Goal: Answer question/provide support: Answer question/provide support

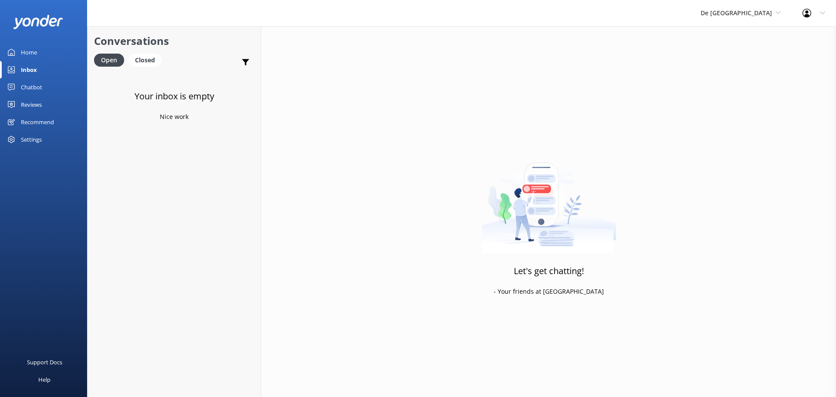
click at [52, 69] on link "Inbox" at bounding box center [43, 69] width 87 height 17
click at [746, 14] on span "De [GEOGRAPHIC_DATA]" at bounding box center [736, 13] width 71 height 8
click at [749, 34] on link "De [GEOGRAPHIC_DATA]" at bounding box center [733, 36] width 87 height 21
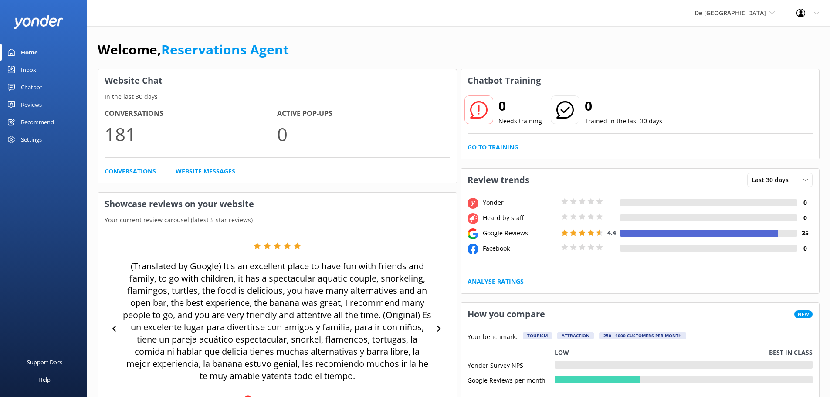
click at [31, 72] on div "Inbox" at bounding box center [28, 69] width 15 height 17
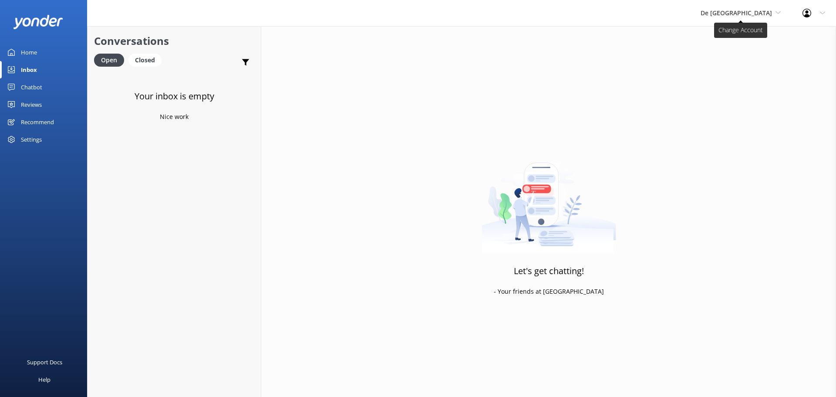
click at [755, 17] on span "De [GEOGRAPHIC_DATA]" at bounding box center [736, 13] width 71 height 8
click at [753, 55] on link "Aruba's Activities Expert" at bounding box center [733, 57] width 87 height 21
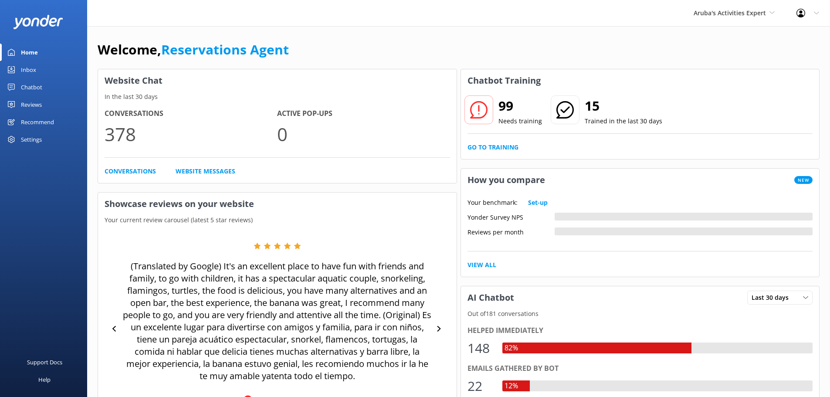
click at [29, 70] on div "Inbox" at bounding box center [28, 69] width 15 height 17
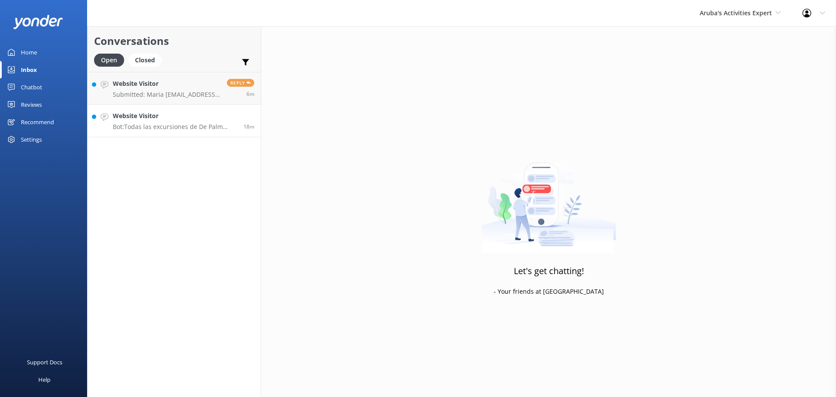
click at [179, 116] on h4 "Website Visitor" at bounding box center [175, 116] width 124 height 10
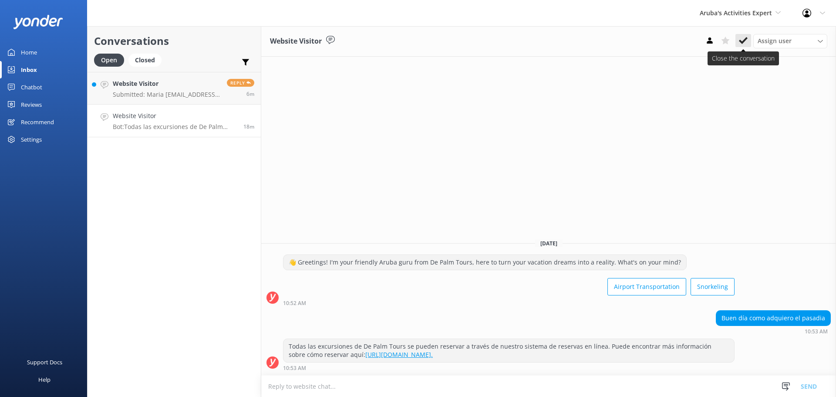
click at [741, 41] on use at bounding box center [743, 40] width 9 height 7
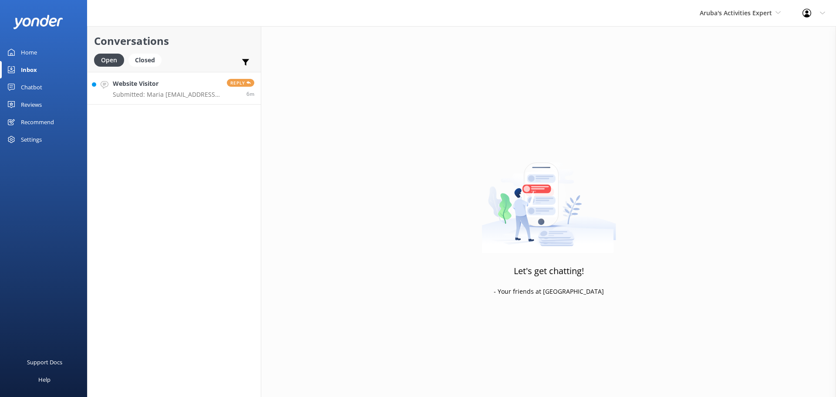
click at [174, 87] on h4 "Website Visitor" at bounding box center [167, 84] width 108 height 10
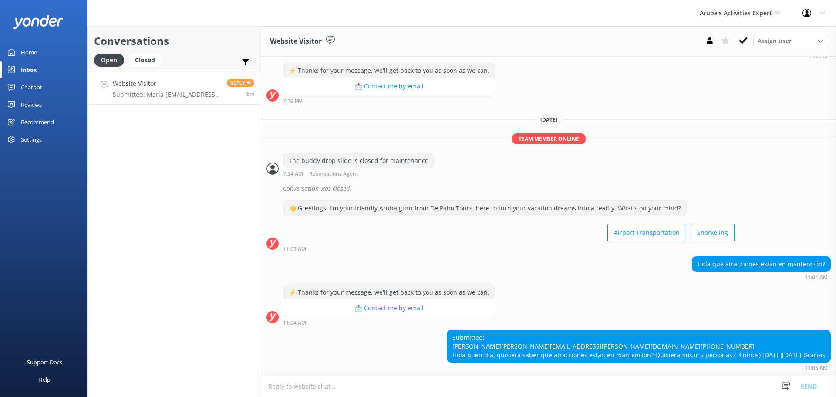
scroll to position [290, 0]
click at [356, 383] on textarea at bounding box center [548, 385] width 575 height 21
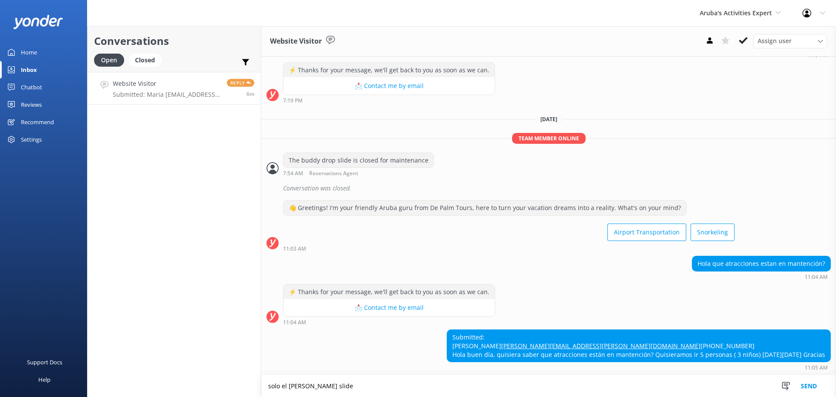
click at [308, 383] on textarea "solo el boddy slide" at bounding box center [548, 386] width 575 height 22
click at [302, 384] on textarea "solo el boddy slide" at bounding box center [548, 386] width 575 height 22
click at [301, 384] on textarea "solo el body slide" at bounding box center [548, 386] width 575 height 22
click at [334, 384] on textarea "solo el body drop slide" at bounding box center [548, 386] width 575 height 22
type textarea "solo el body drop slide esta en mantencion"
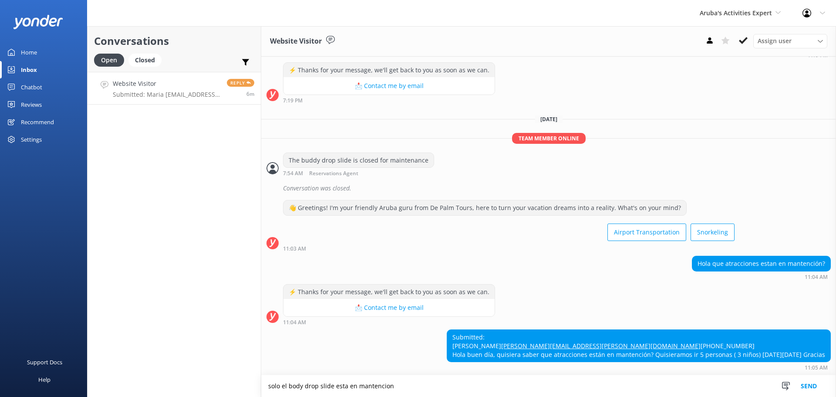
click at [819, 389] on button "Send" at bounding box center [809, 386] width 33 height 22
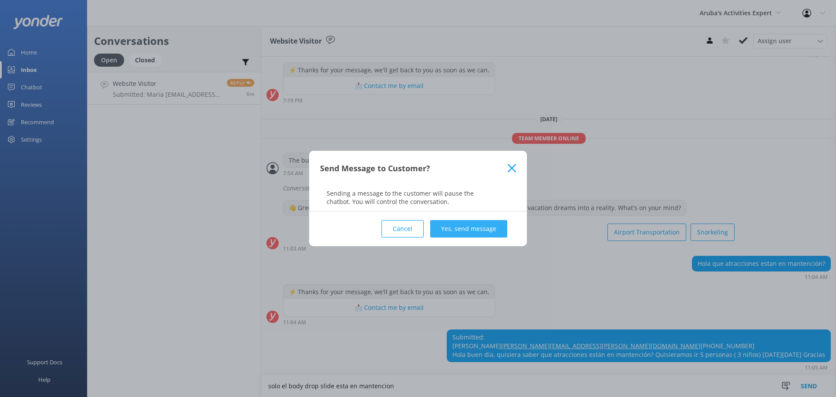
click at [463, 235] on button "Yes, send message" at bounding box center [468, 228] width 77 height 17
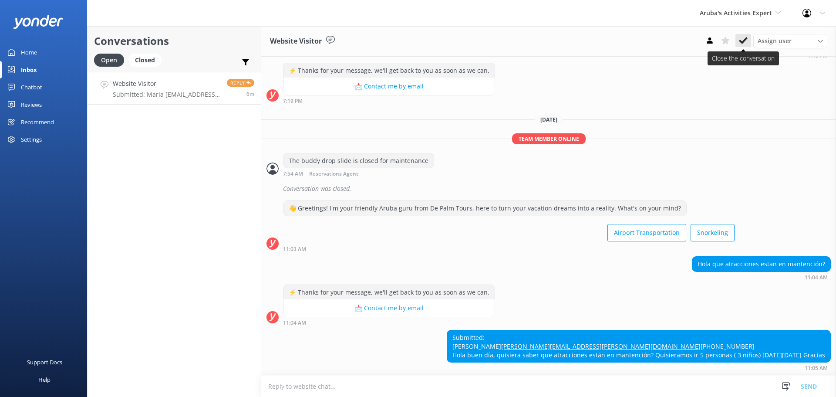
click at [743, 40] on icon at bounding box center [743, 40] width 9 height 9
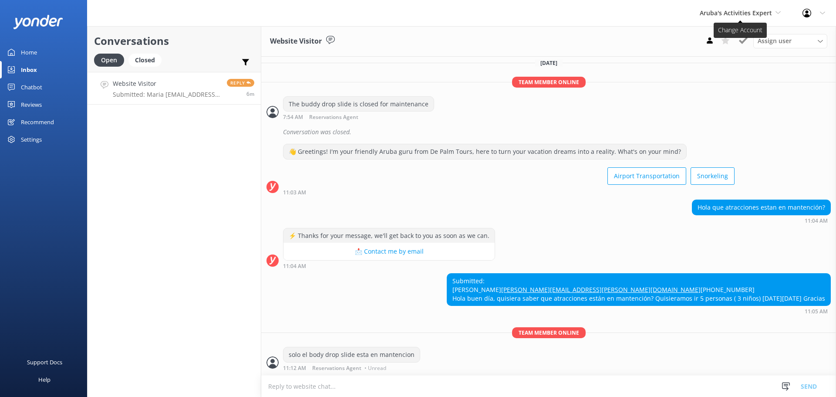
scroll to position [347, 0]
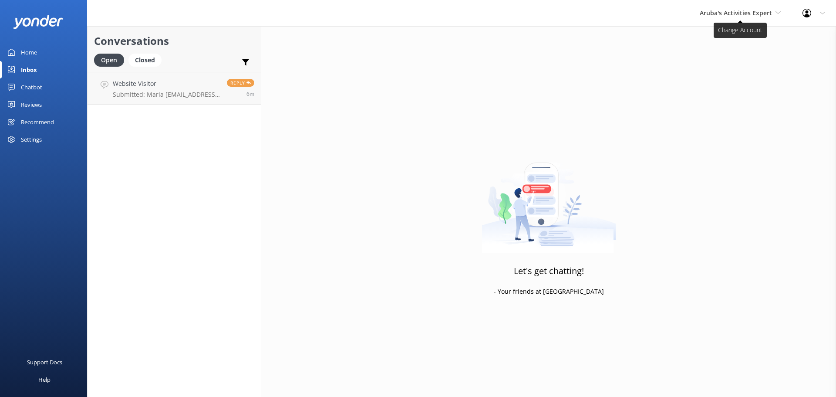
click at [733, 9] on span "Aruba's Activities Expert" at bounding box center [736, 13] width 72 height 8
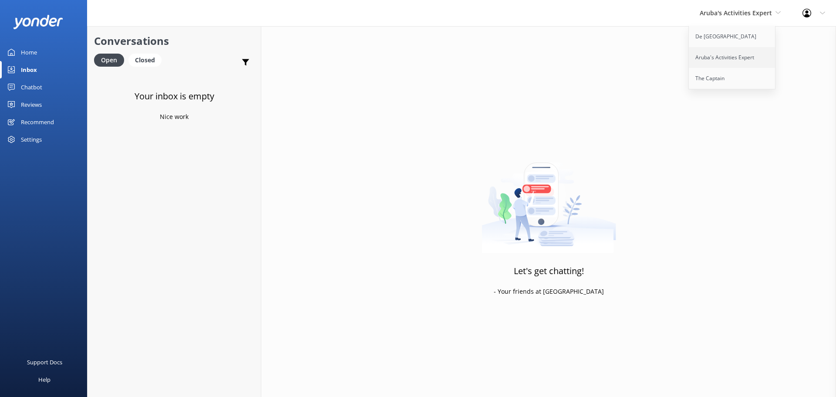
click at [713, 61] on link "Aruba's Activities Expert" at bounding box center [732, 57] width 87 height 21
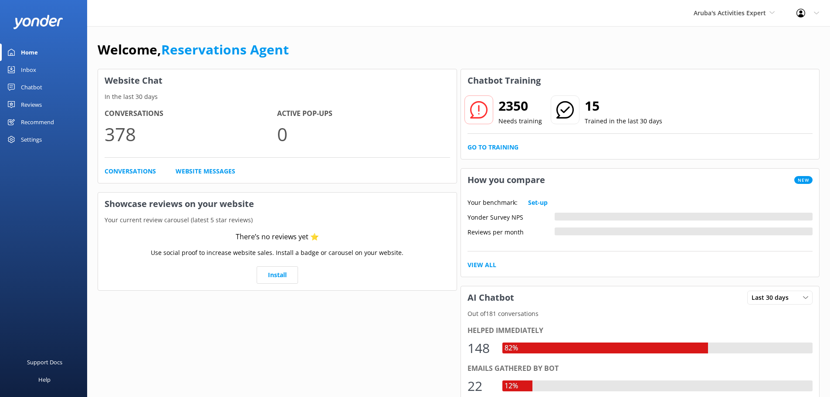
click at [43, 70] on link "Inbox" at bounding box center [43, 69] width 87 height 17
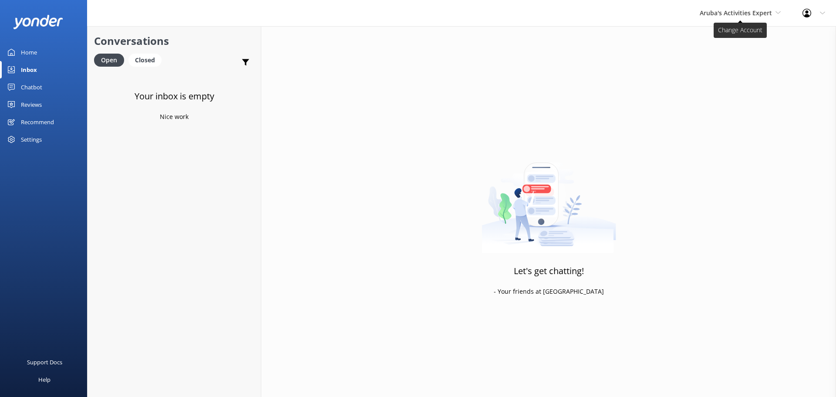
click at [727, 15] on span "Aruba's Activities Expert" at bounding box center [736, 13] width 72 height 8
click at [726, 78] on link "The Captain" at bounding box center [732, 78] width 87 height 21
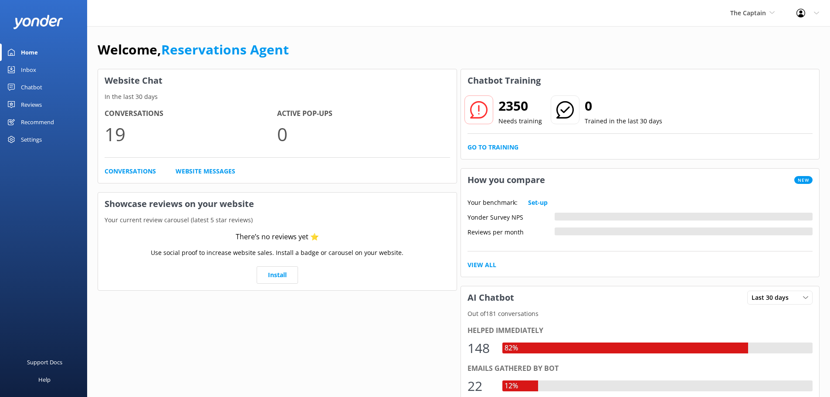
click at [43, 67] on link "Inbox" at bounding box center [43, 69] width 87 height 17
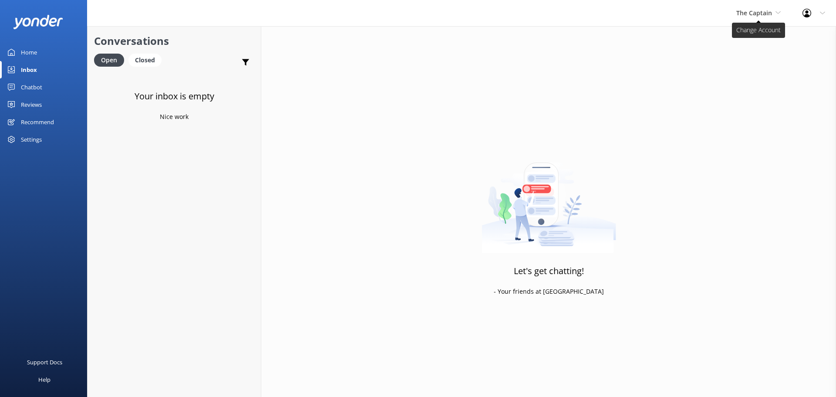
click at [768, 10] on span "The Captain" at bounding box center [755, 13] width 36 height 8
click at [751, 31] on link "De [GEOGRAPHIC_DATA]" at bounding box center [769, 36] width 87 height 21
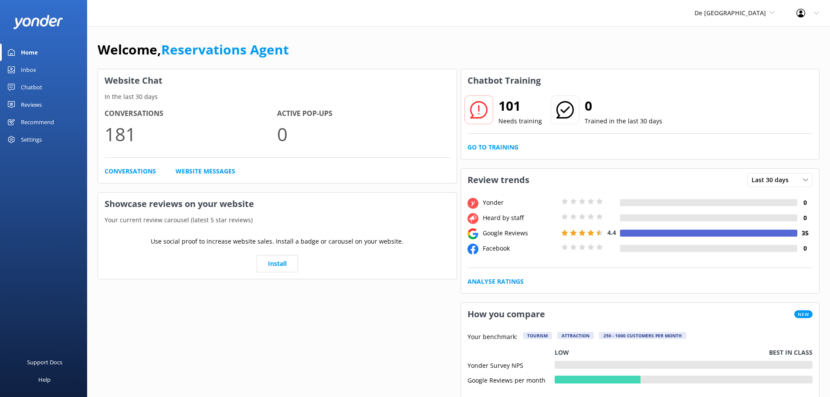
click at [30, 68] on div "Inbox" at bounding box center [28, 69] width 15 height 17
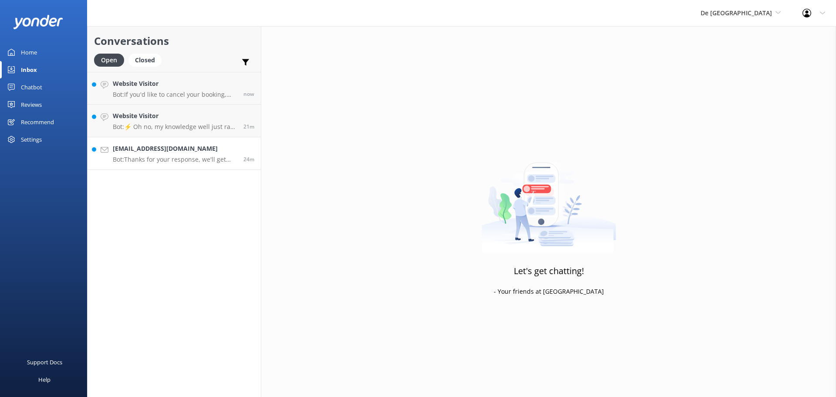
click at [172, 144] on h4 "[EMAIL_ADDRESS][DOMAIN_NAME]" at bounding box center [175, 149] width 124 height 10
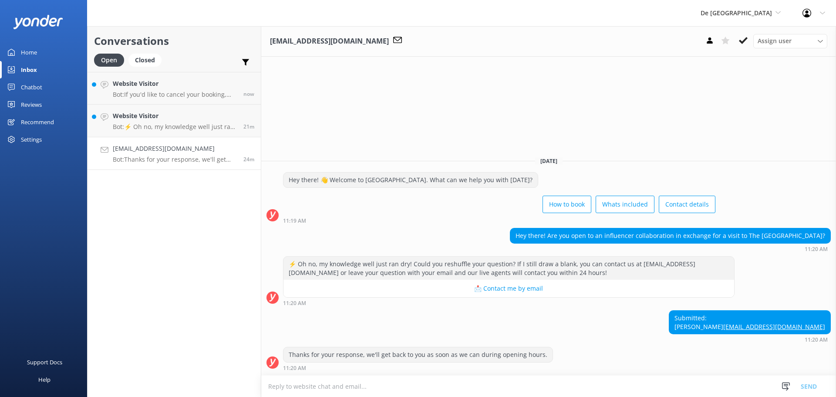
click at [308, 389] on textarea at bounding box center [548, 385] width 575 height 21
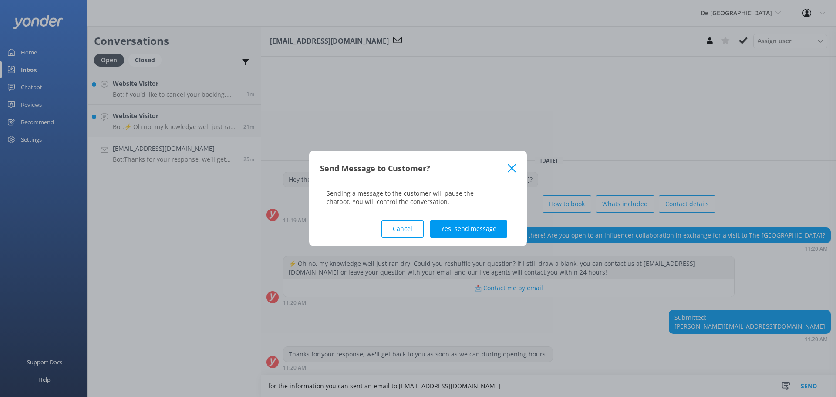
type textarea "for the information you can sent an email to [EMAIL_ADDRESS][DOMAIN_NAME]"
click at [497, 204] on p "Sending a message to the customer will pause the chatbot. You will control the …" at bounding box center [418, 197] width 218 height 17
click at [492, 226] on button "Yes, send message" at bounding box center [468, 228] width 77 height 17
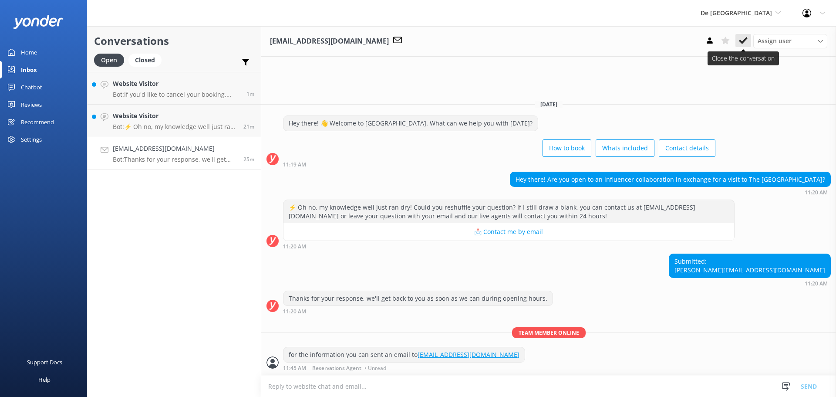
click at [742, 40] on icon at bounding box center [743, 40] width 9 height 9
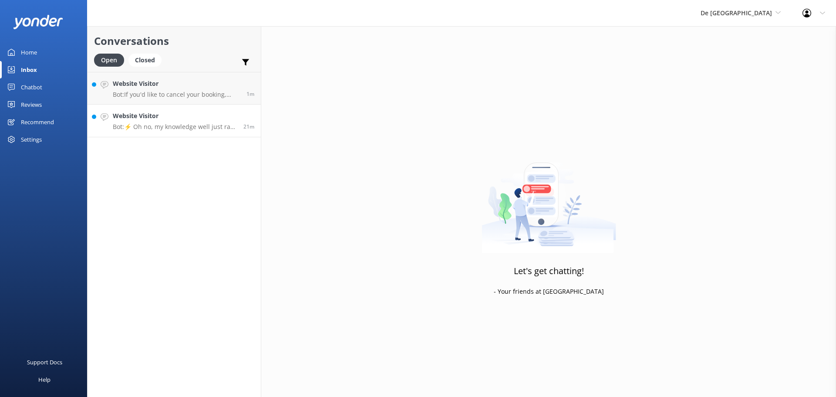
click at [200, 121] on h4 "Website Visitor" at bounding box center [175, 116] width 124 height 10
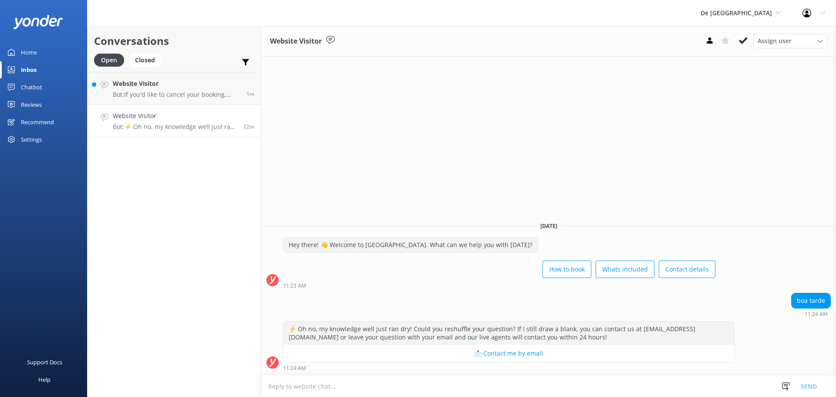
click at [315, 382] on textarea at bounding box center [548, 385] width 575 height 21
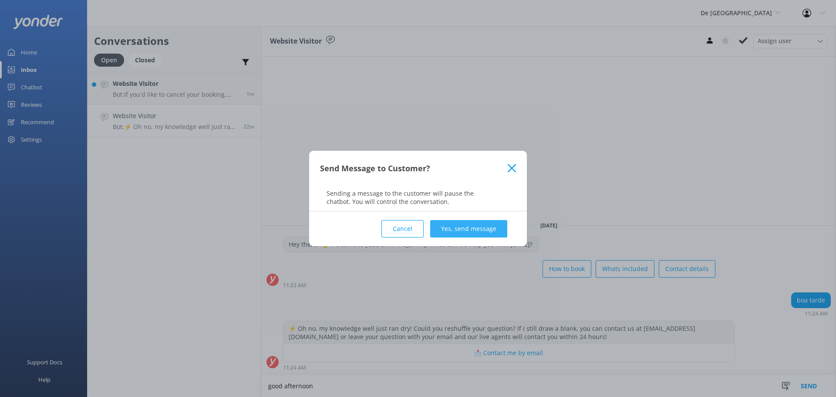
type textarea "good afternoon"
click at [485, 231] on button "Yes, send message" at bounding box center [468, 228] width 77 height 17
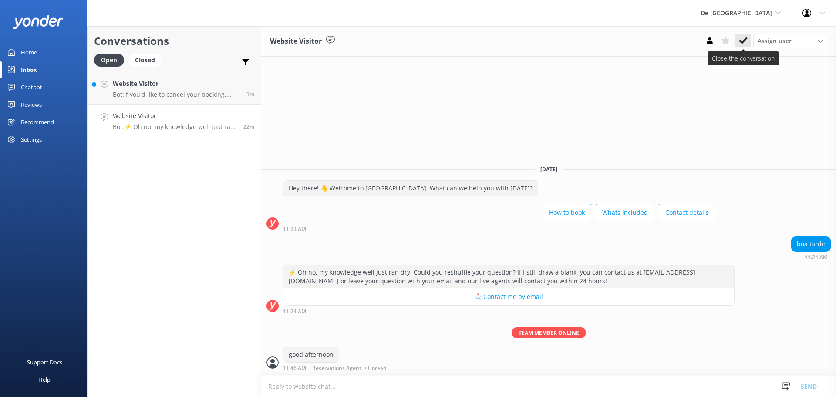
click at [750, 43] on button at bounding box center [744, 40] width 16 height 13
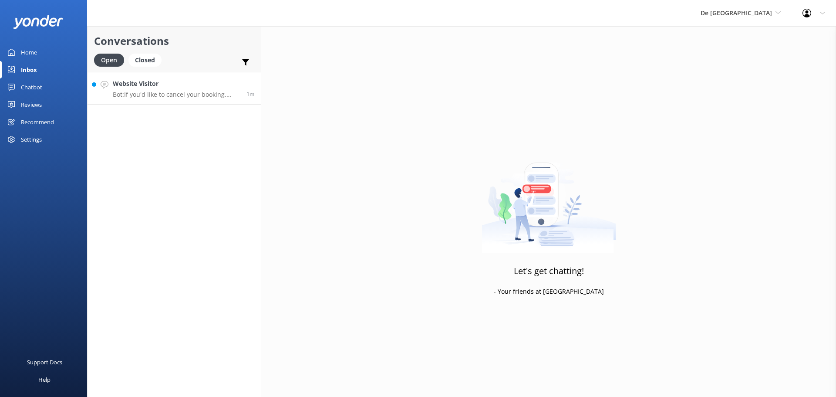
click at [169, 89] on div "Website Visitor Bot: If you'd like to cancel your booking, please contact the D…" at bounding box center [176, 88] width 127 height 19
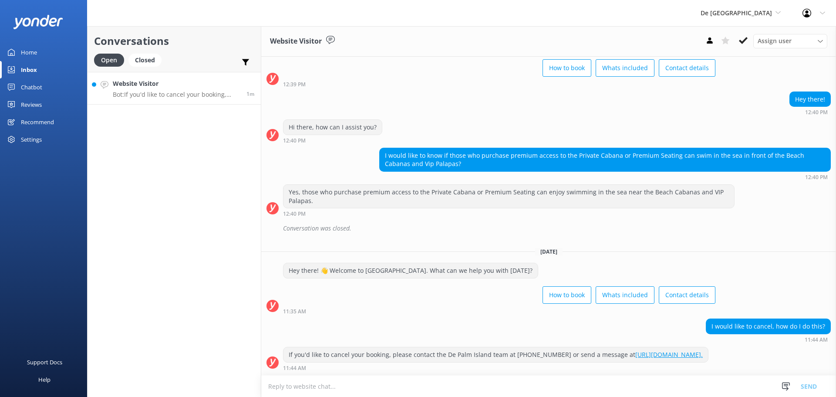
scroll to position [52, 0]
click at [747, 41] on icon at bounding box center [743, 40] width 9 height 9
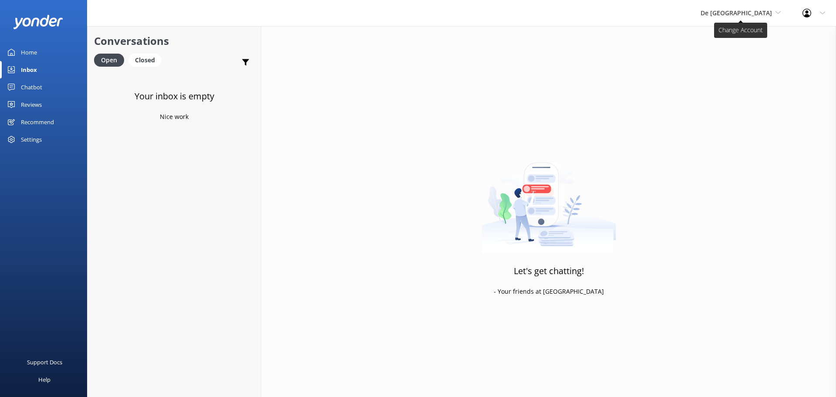
click at [757, 14] on span "De [GEOGRAPHIC_DATA]" at bounding box center [736, 13] width 71 height 8
click at [747, 53] on link "Aruba's Activities Expert" at bounding box center [733, 57] width 87 height 21
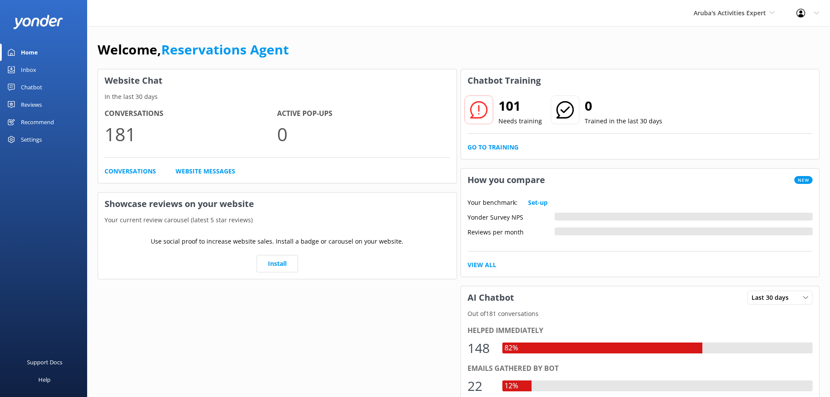
click at [36, 65] on div "Inbox" at bounding box center [28, 69] width 15 height 17
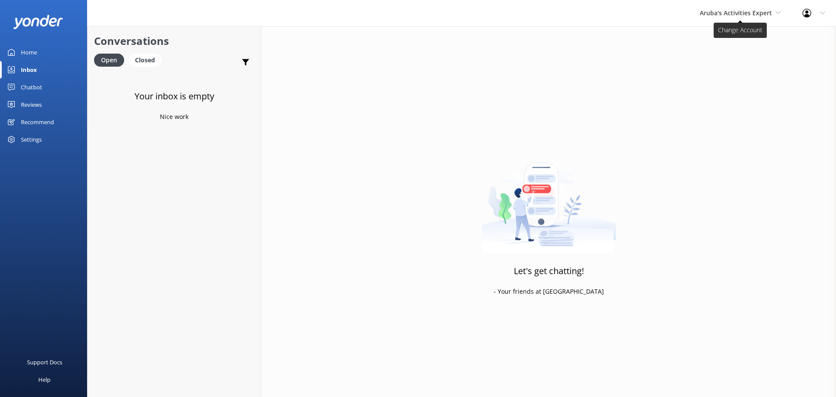
click at [707, 14] on span "Aruba's Activities Expert" at bounding box center [736, 13] width 72 height 8
click at [702, 79] on link "The Captain" at bounding box center [732, 78] width 87 height 21
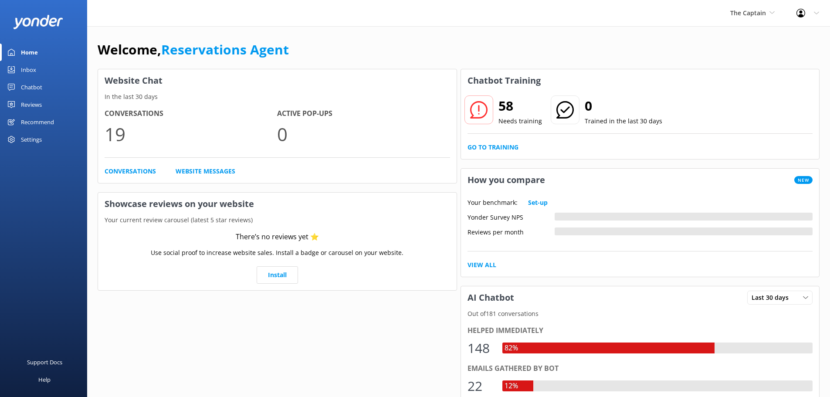
click at [37, 66] on link "Inbox" at bounding box center [43, 69] width 87 height 17
